Goal: Find specific fact: Find contact information

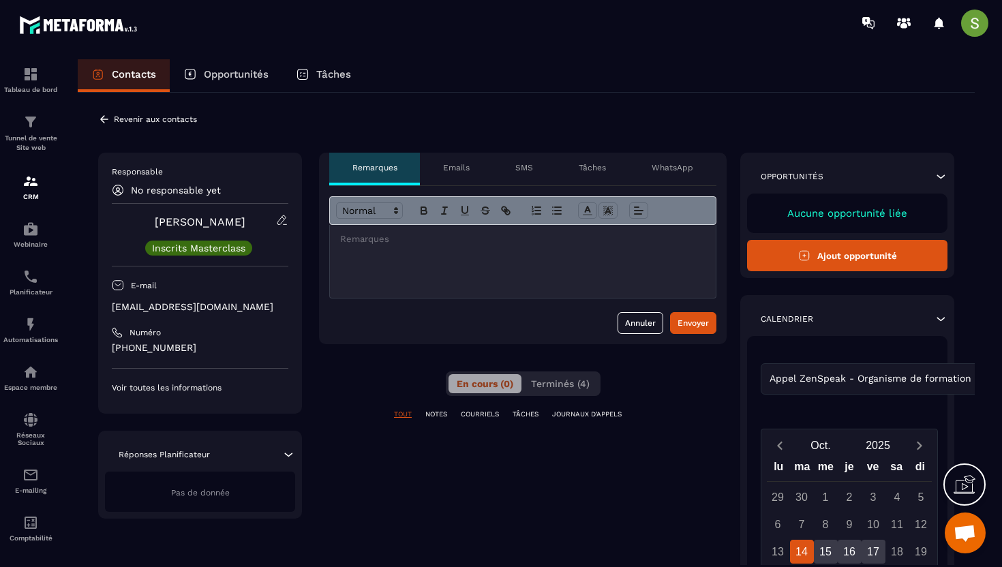
click at [180, 305] on p "[EMAIL_ADDRESS][DOMAIN_NAME]" at bounding box center [200, 307] width 177 height 13
copy div "[EMAIL_ADDRESS][DOMAIN_NAME]"
click at [207, 306] on p "[EMAIL_ADDRESS][DOMAIN_NAME]" at bounding box center [200, 307] width 177 height 13
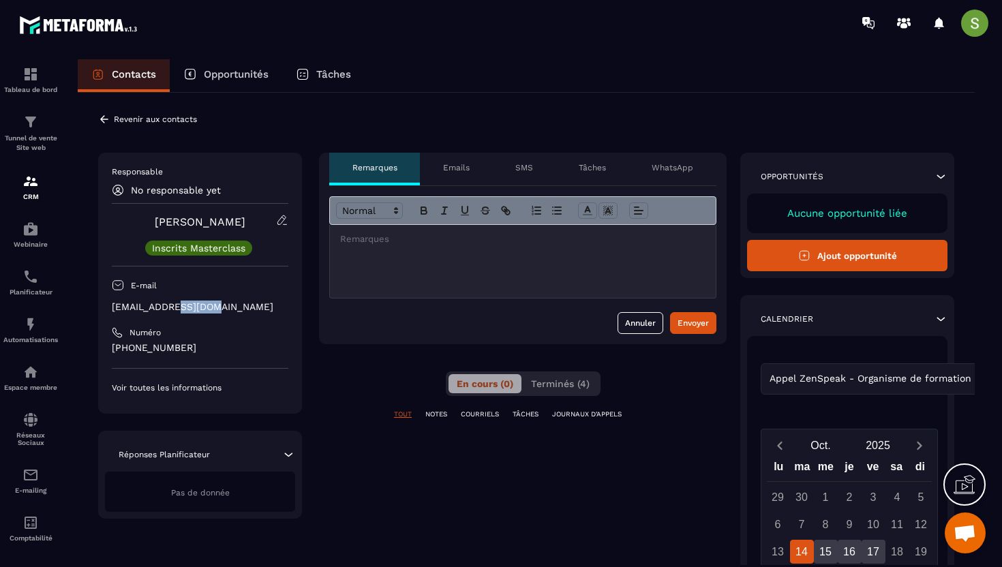
click at [207, 306] on p "[EMAIL_ADDRESS][DOMAIN_NAME]" at bounding box center [200, 307] width 177 height 13
click at [100, 119] on icon at bounding box center [104, 119] width 12 height 12
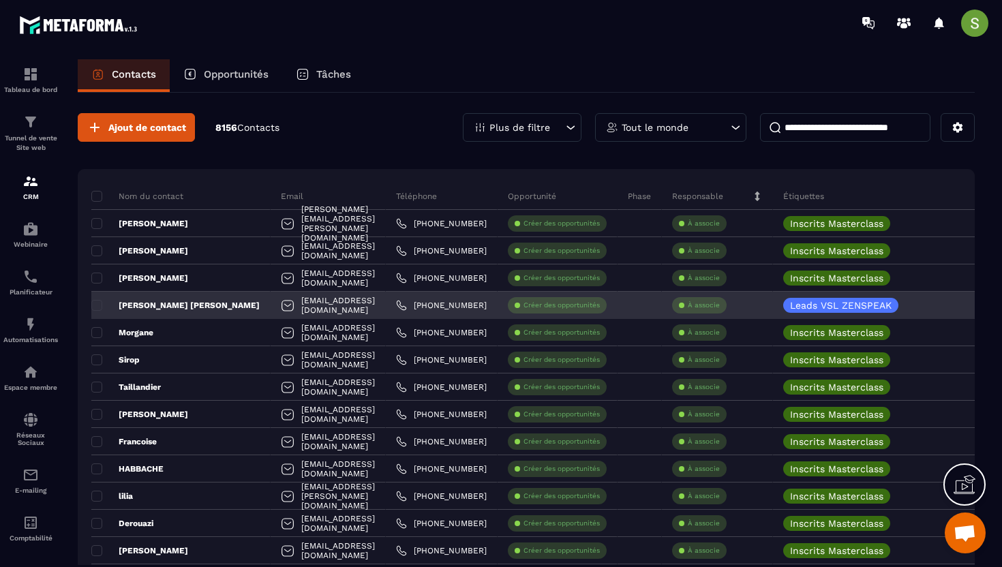
click at [176, 305] on p "[PERSON_NAME] [PERSON_NAME]" at bounding box center [175, 305] width 168 height 11
